Goal: Task Accomplishment & Management: Manage account settings

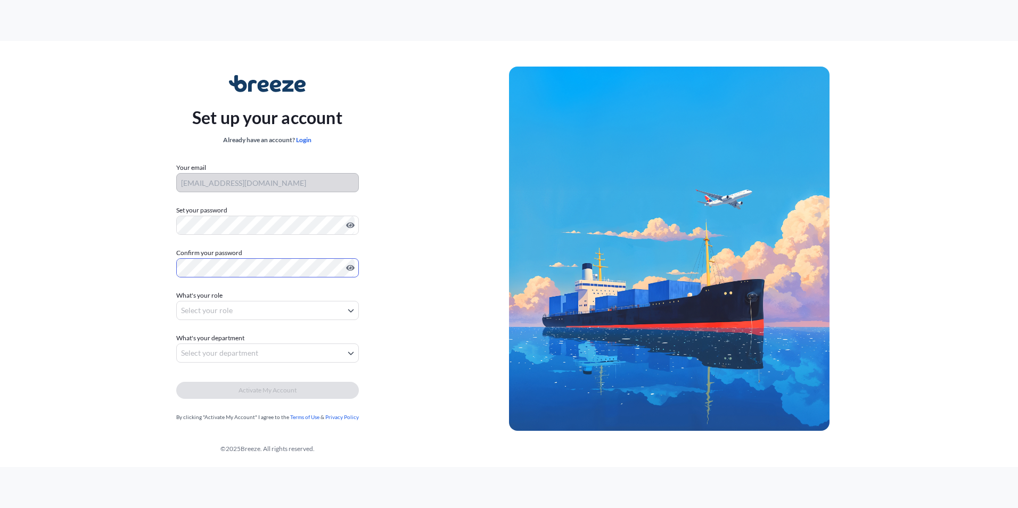
click at [250, 311] on body "Set up your account Already have an account? Login Your email tobyg@timedefinit…" at bounding box center [509, 254] width 1018 height 508
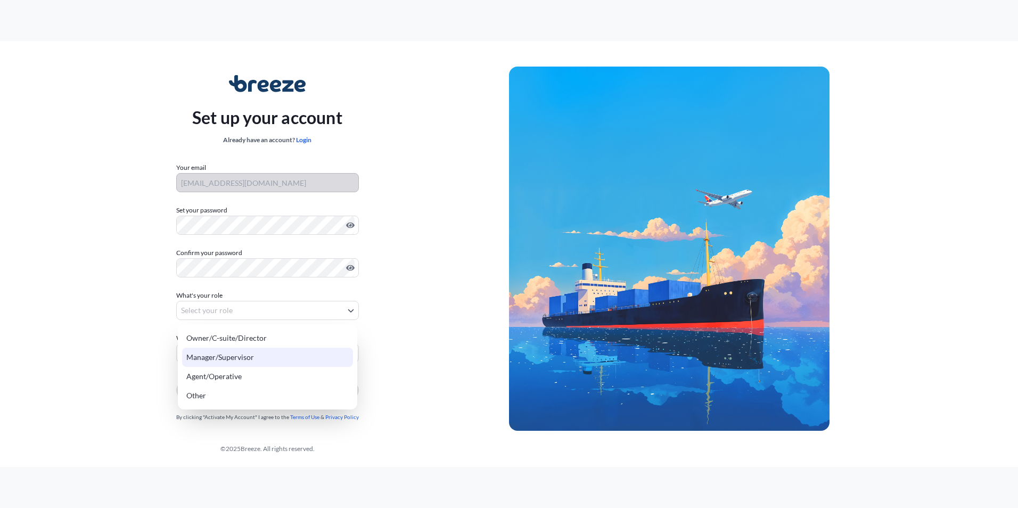
click at [251, 354] on div "Manager/Supervisor" at bounding box center [267, 357] width 171 height 19
select select "manager/supervisor"
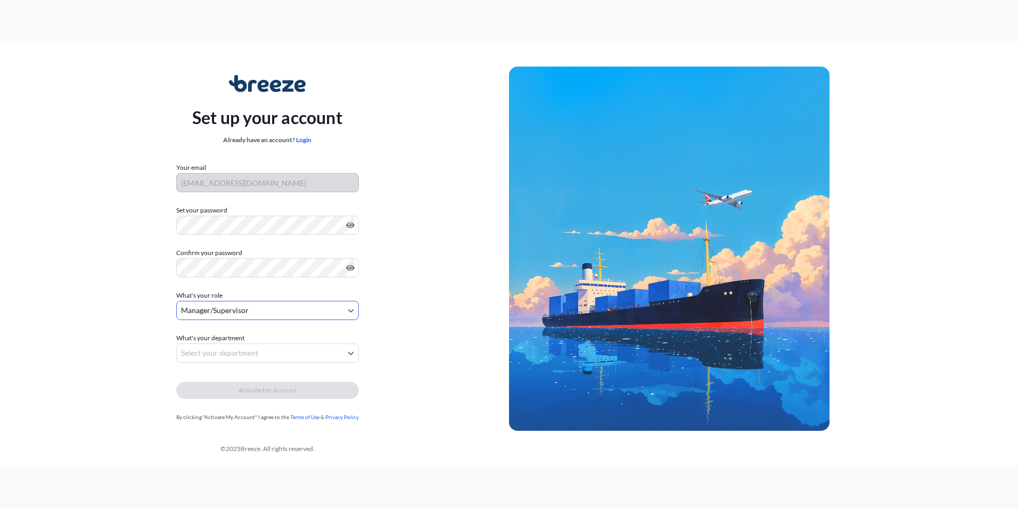
click at [251, 354] on body "Set up your account Already have an account? Login Your email tobyg@timedefinit…" at bounding box center [509, 254] width 1018 height 508
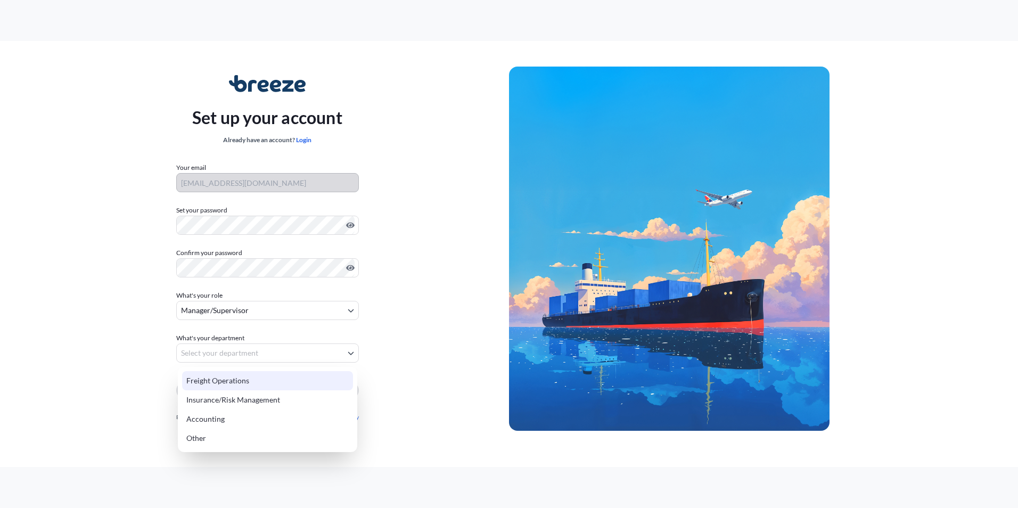
click at [252, 381] on div "Freight Operations" at bounding box center [267, 380] width 171 height 19
select select "freight operations"
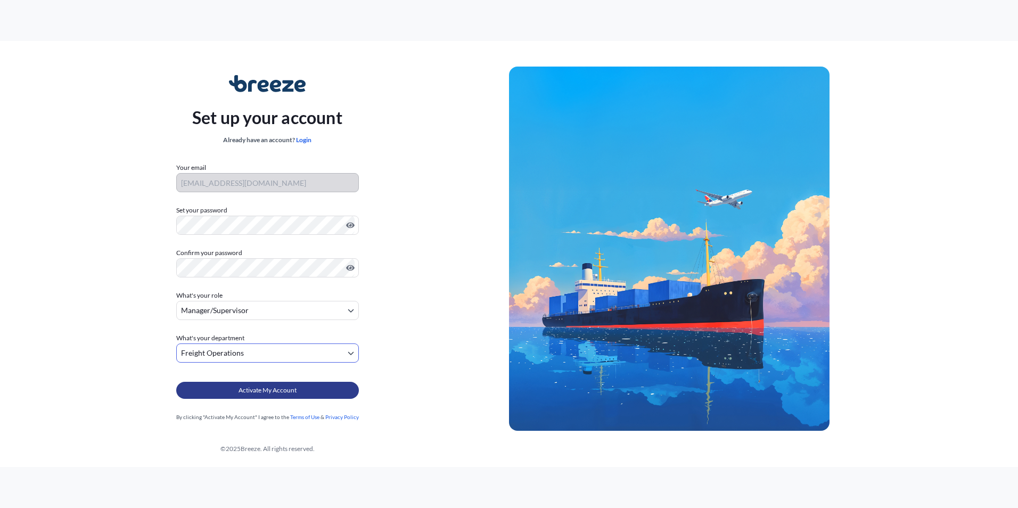
click at [253, 387] on span "Activate My Account" at bounding box center [268, 390] width 58 height 11
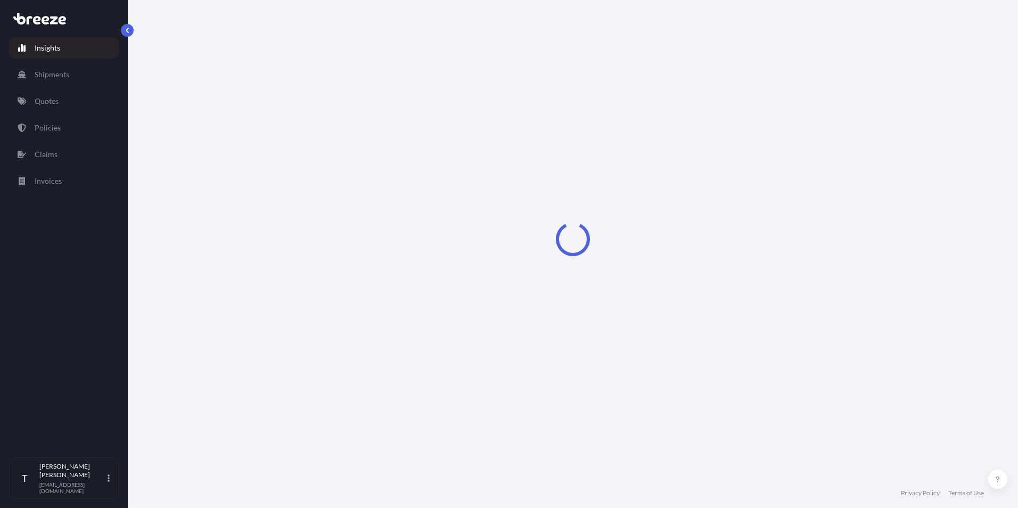
select select "2025"
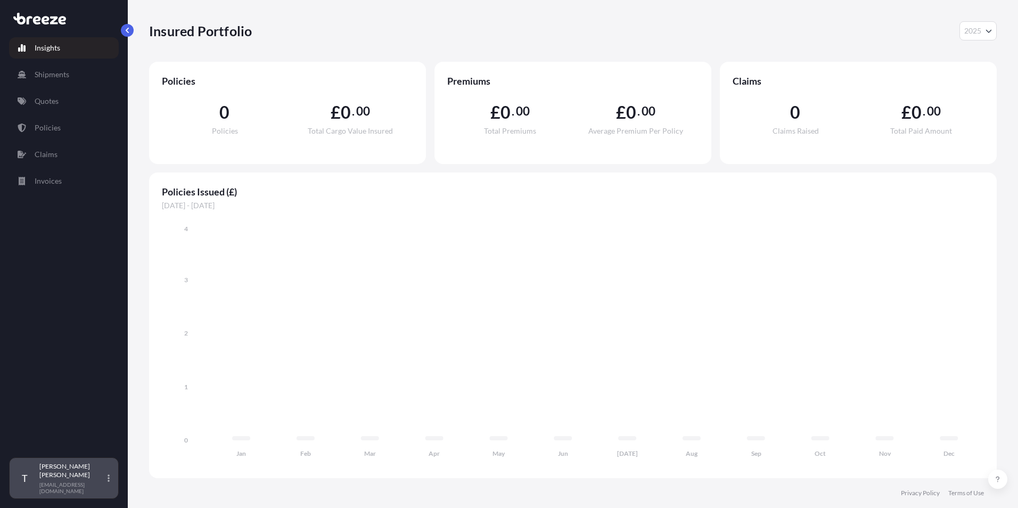
click at [109, 482] on icon at bounding box center [109, 478] width 2 height 9
click at [77, 256] on div "Insights Shipments Quotes Policies Claims Invoices" at bounding box center [64, 243] width 110 height 430
click at [110, 485] on div "Toby Glynn tobyg@timedefinitelogistics.co.uk" at bounding box center [76, 478] width 75 height 32
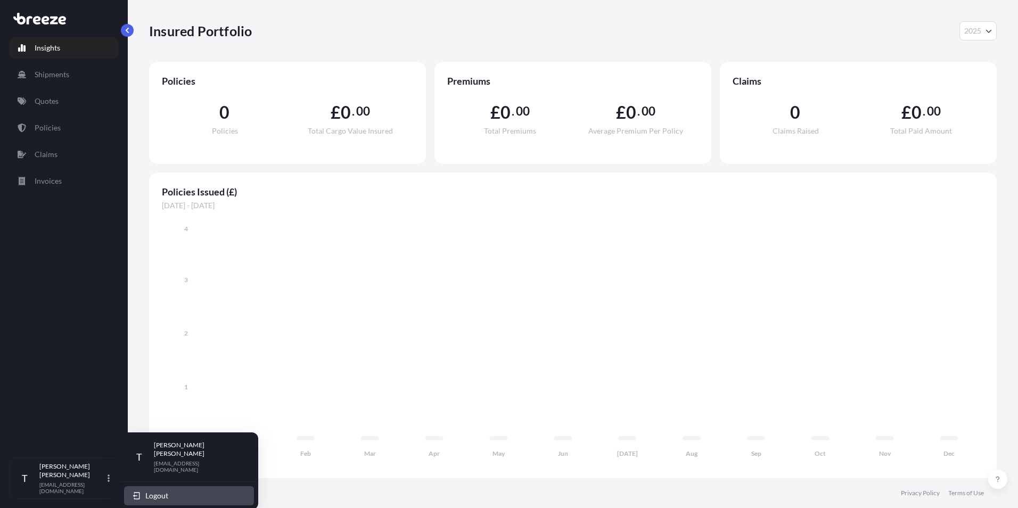
click at [159, 490] on span "Logout" at bounding box center [156, 495] width 23 height 11
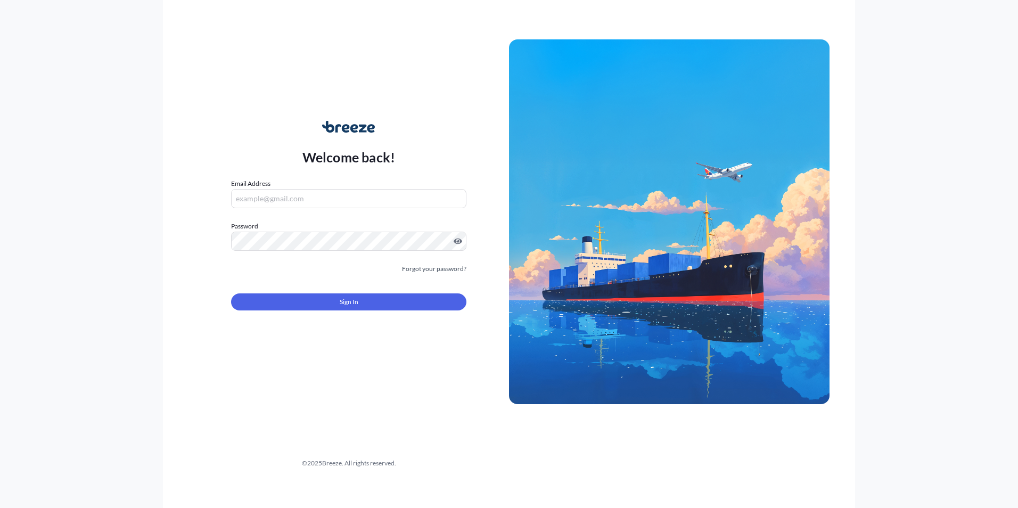
type input "tobyg@timedefinitelogistics.co.uk"
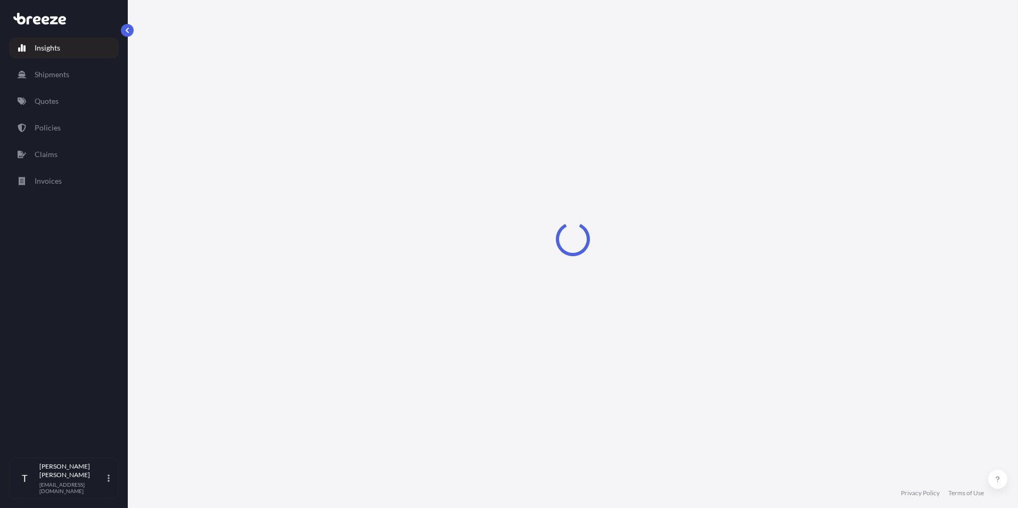
select select "2025"
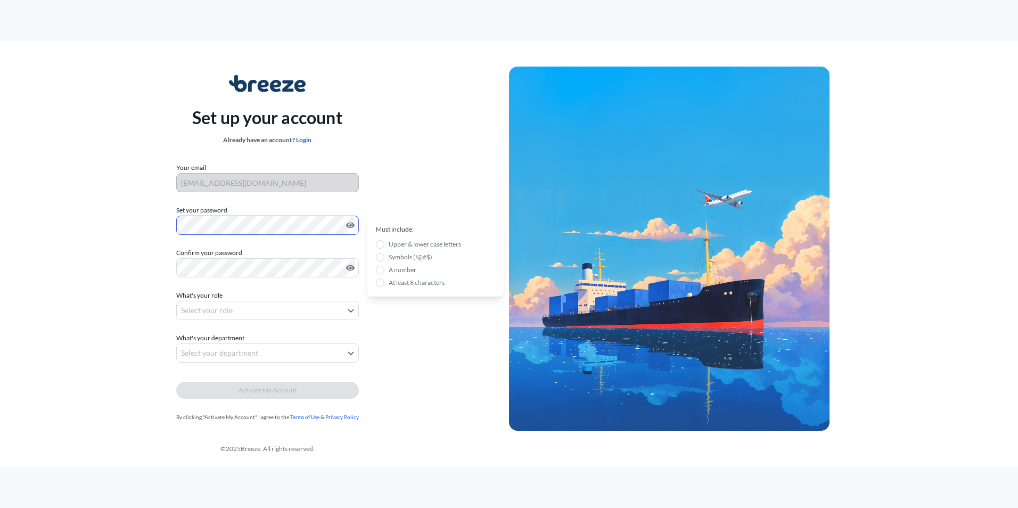
click at [140, 223] on div "Set up your account Already have an account? Login Your email cs@timedefinitelo…" at bounding box center [268, 249] width 484 height 390
click at [190, 307] on body "Set up your account Already have an account? Login Your email cs@timedefinitelo…" at bounding box center [509, 254] width 1018 height 508
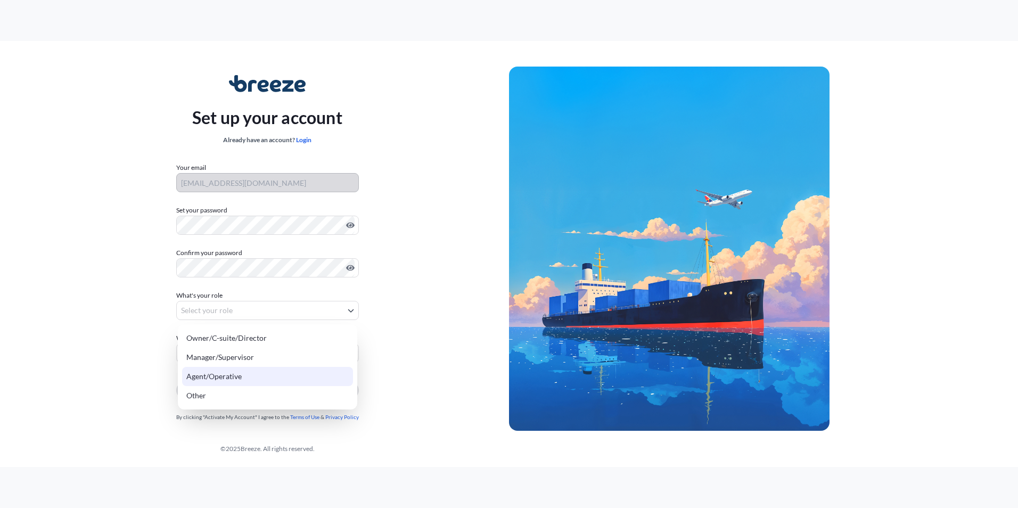
click at [211, 374] on div "Agent/Operative" at bounding box center [267, 376] width 171 height 19
select select "agent/operative"
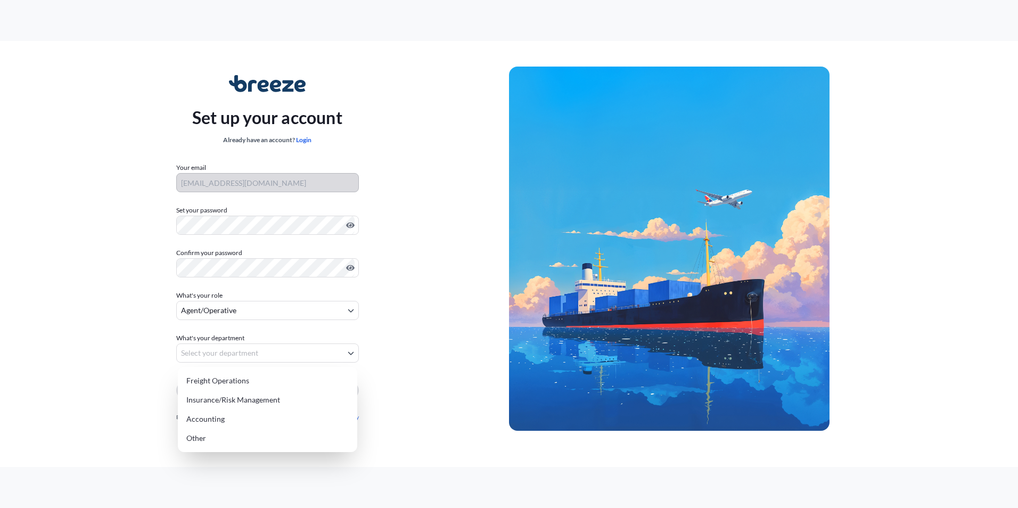
click at [211, 352] on body "Set up your account Already have an account? Login Your email cs@timedefinitelo…" at bounding box center [509, 254] width 1018 height 508
click at [216, 380] on div "Freight Operations" at bounding box center [267, 380] width 171 height 19
select select "freight operations"
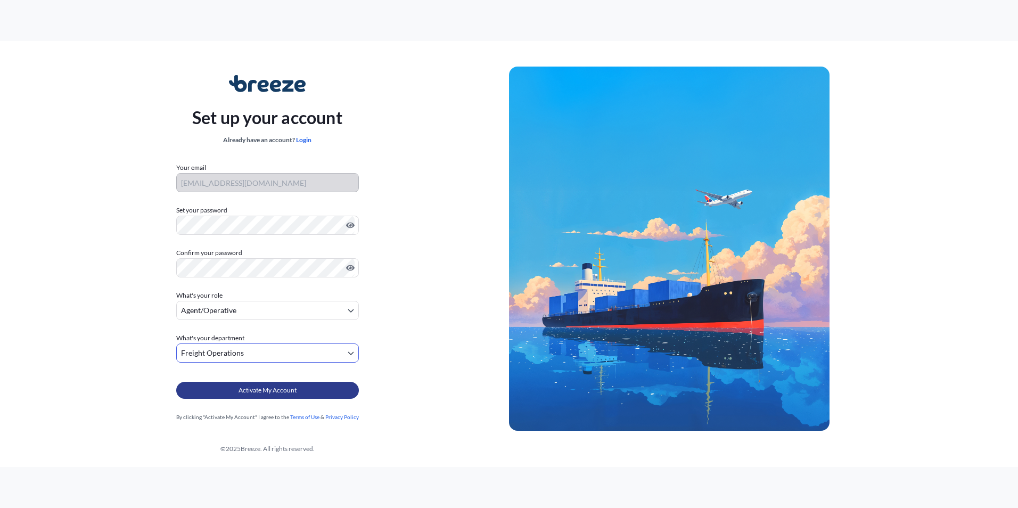
click at [216, 394] on button "Activate My Account" at bounding box center [267, 390] width 183 height 17
